Goal: Navigation & Orientation: Find specific page/section

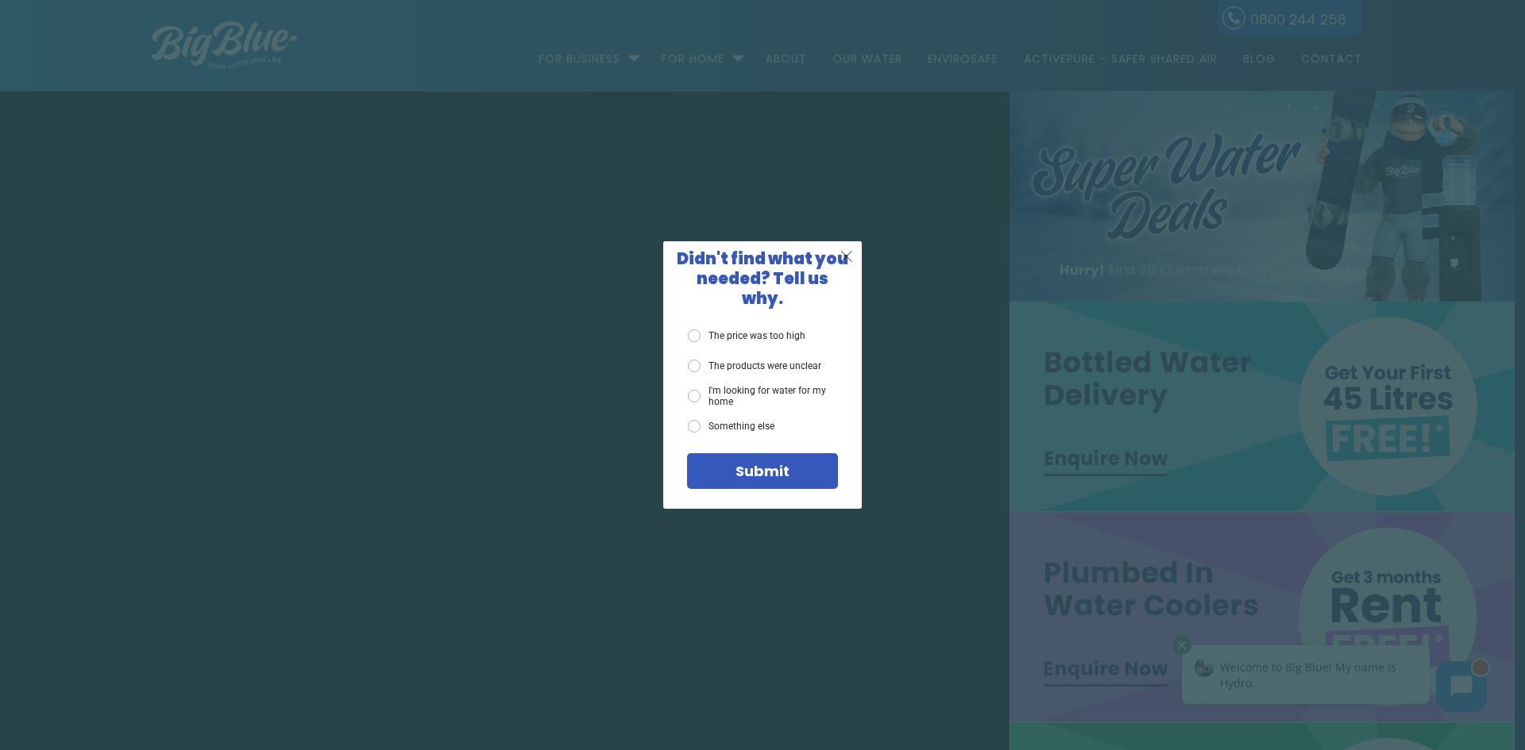
click at [854, 260] on span "X" at bounding box center [846, 256] width 14 height 20
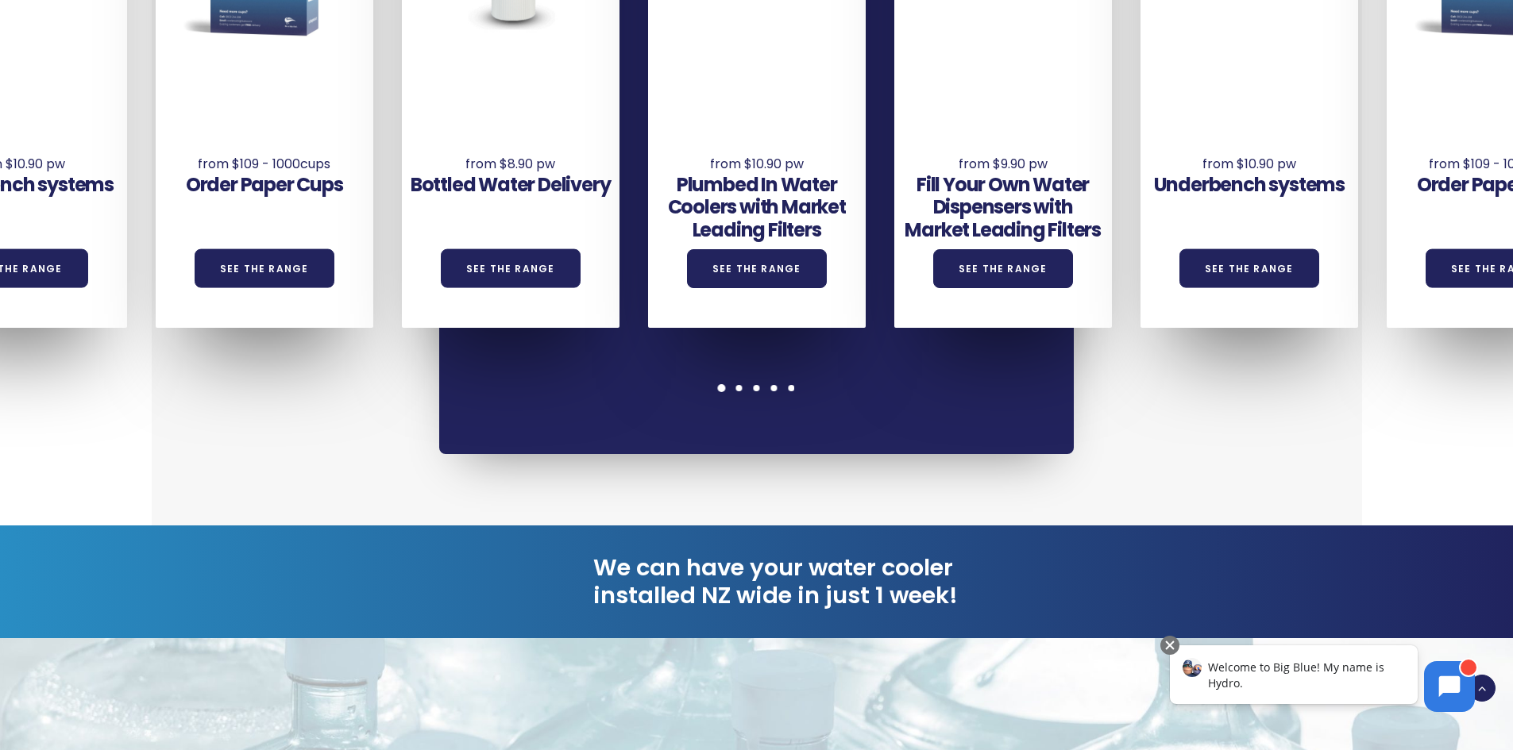
scroll to position [1509, 0]
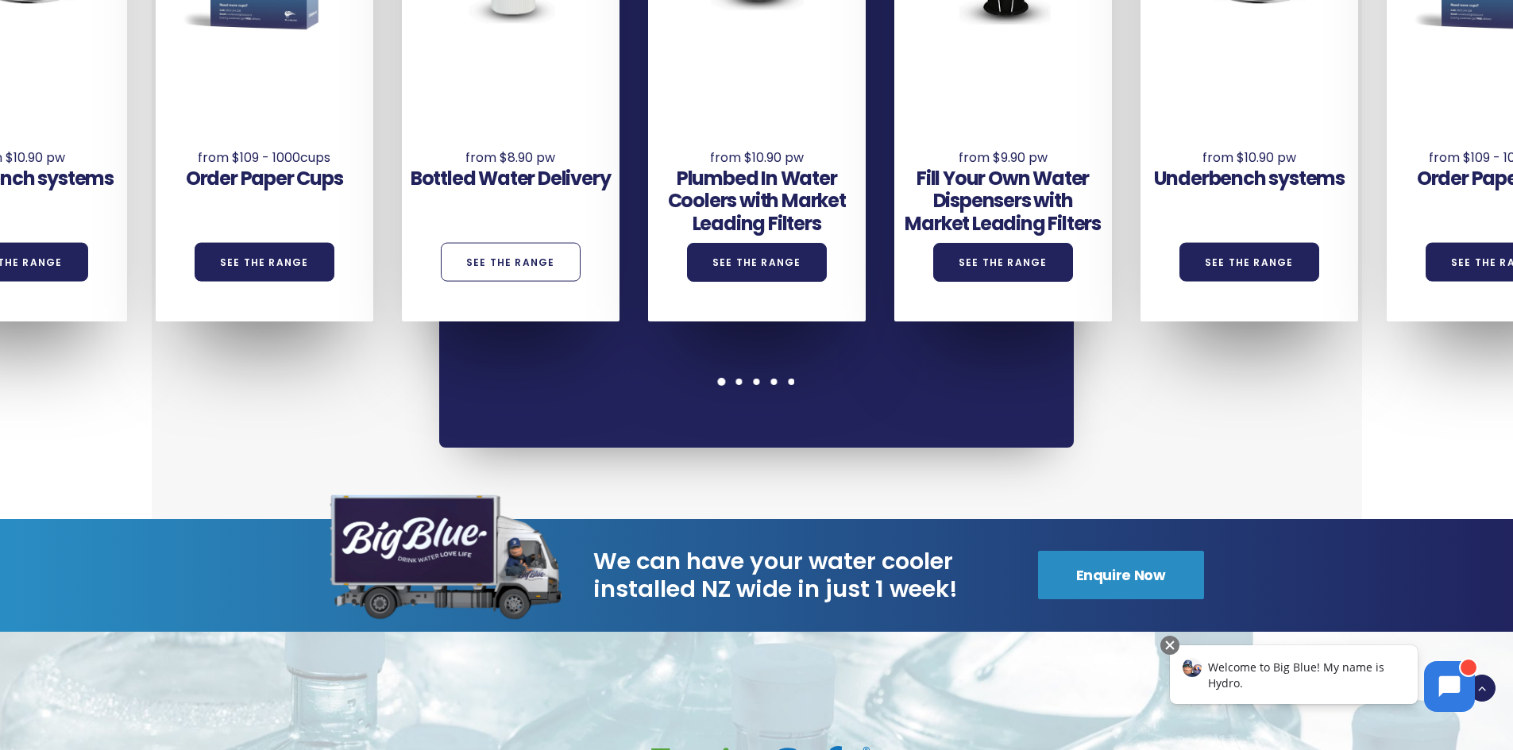
click at [539, 243] on link "See the Range" at bounding box center [511, 262] width 140 height 39
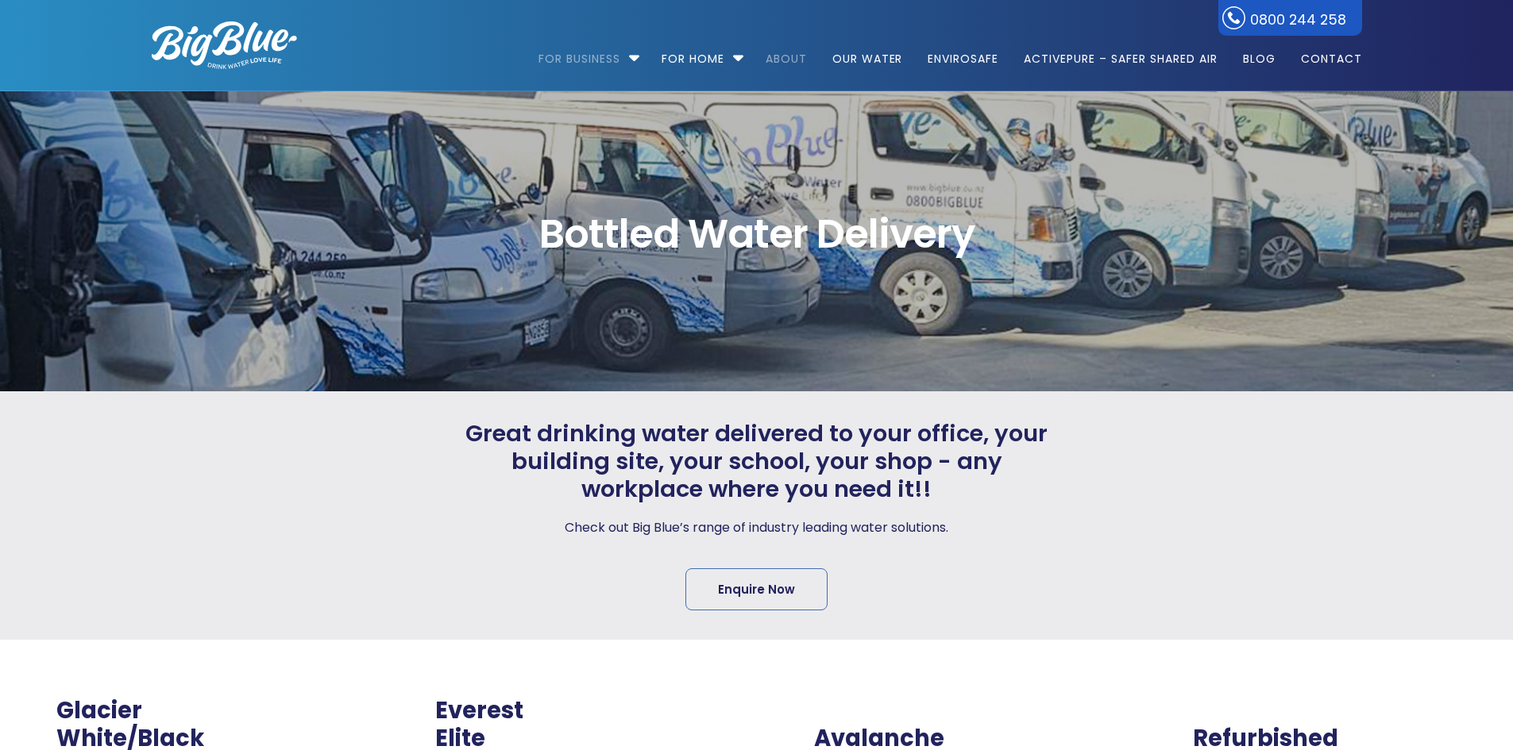
click at [798, 56] on link "About" at bounding box center [786, 51] width 64 height 102
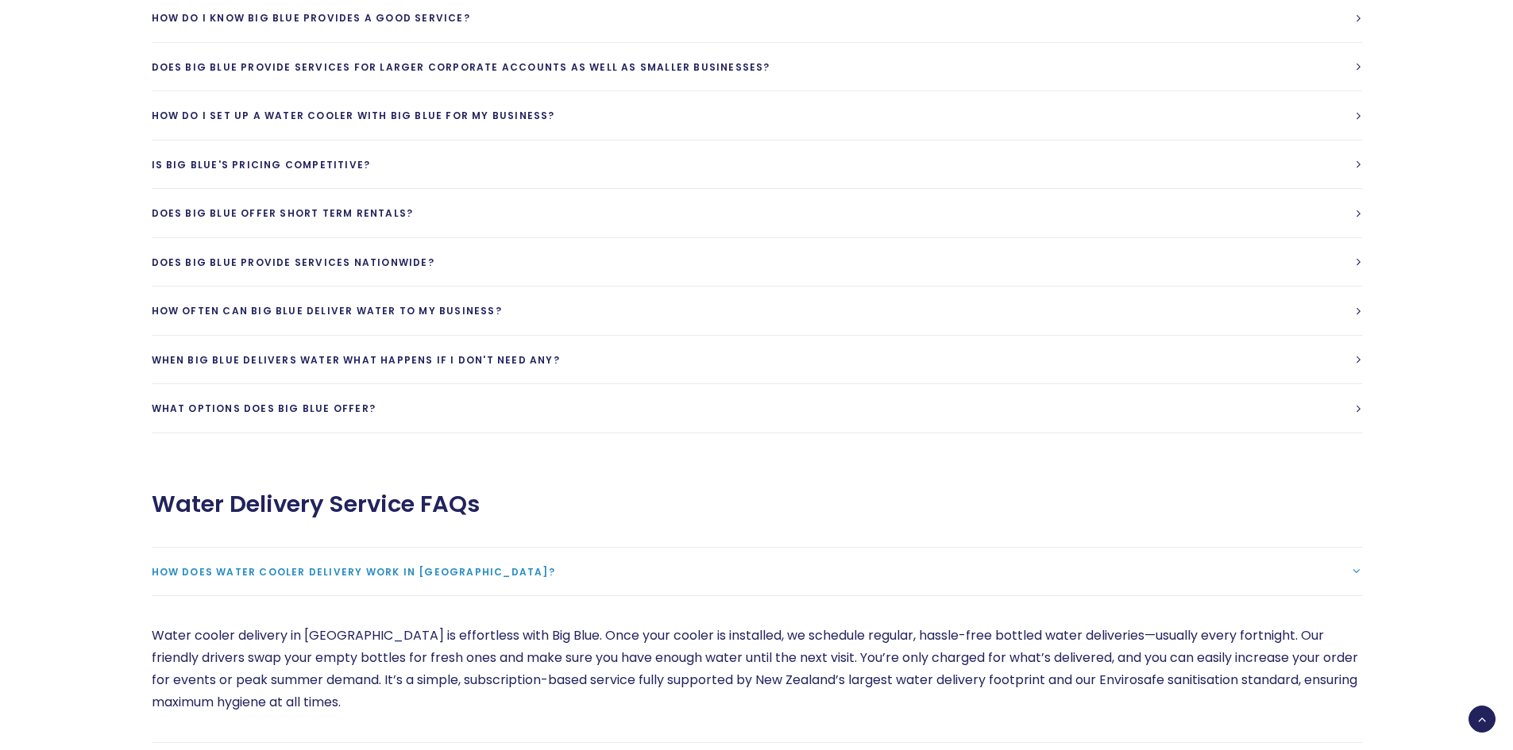
scroll to position [3891, 0]
